Goal: Find contact information: Find contact information

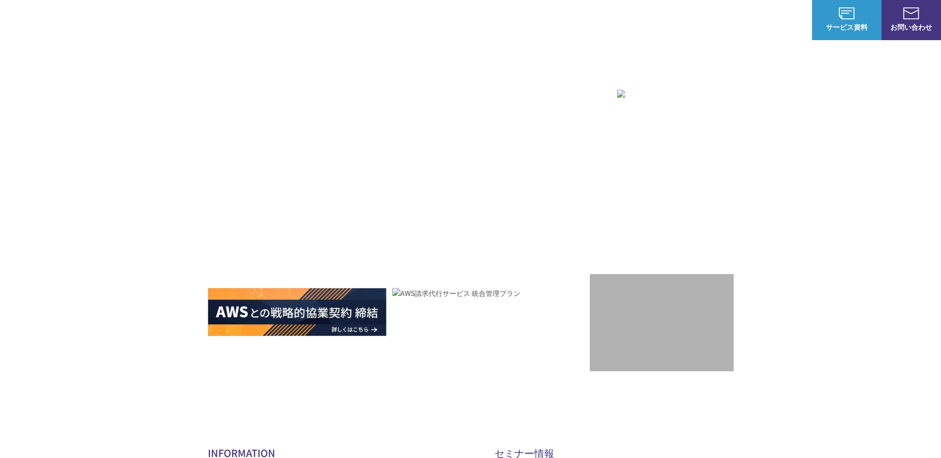
click at [874, 199] on div "Amazon Web Service（AWS） AWS請求代行サービス AWS Marketplace割引サービス AWS初心者向けパーソナルレクチャー 定額…" at bounding box center [470, 222] width 941 height 365
click at [122, 179] on div "Amazon Web Service（AWS） AWS請求代行サービス AWS Marketplace割引サービス AWS初心者向けパーソナルレクチャー 定額…" at bounding box center [470, 222] width 941 height 365
click at [70, 15] on img at bounding box center [57, 20] width 84 height 24
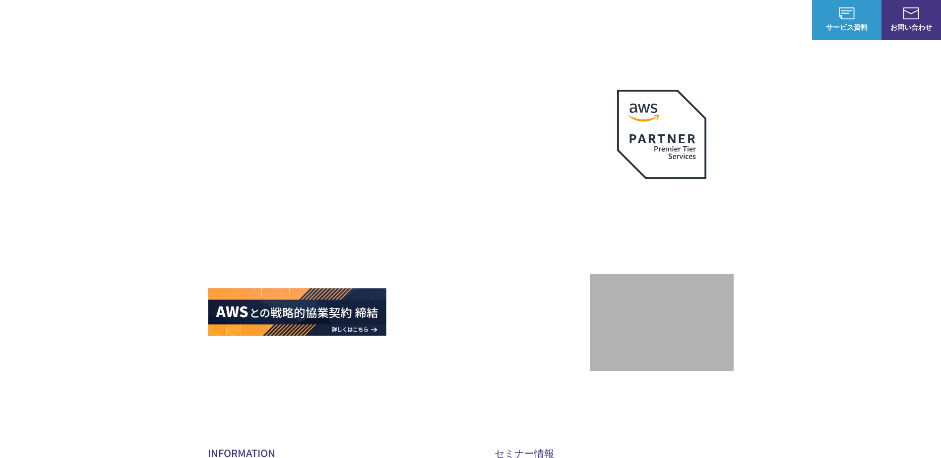
click at [911, 29] on span "お問い合わせ" at bounding box center [911, 27] width 60 height 10
